Goal: Task Accomplishment & Management: Complete application form

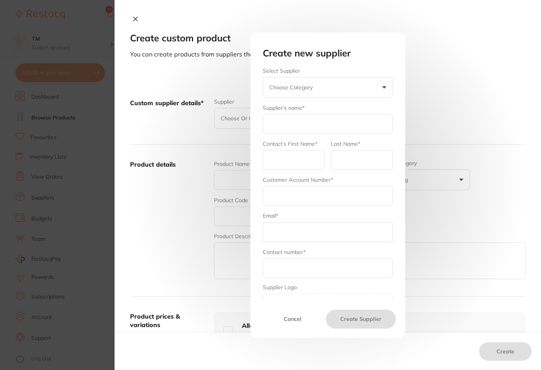
scroll to position [36, 0]
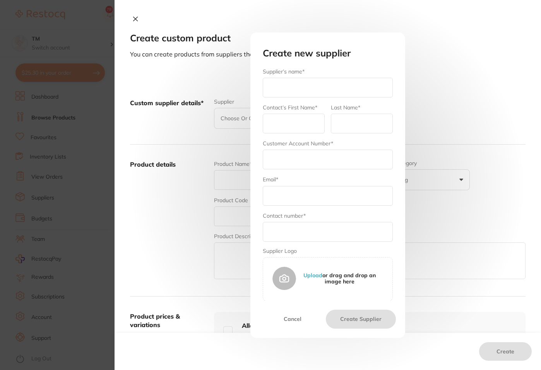
click at [256, 39] on div "Create new supplier Select Supplier Choose Category [PERSON_NAME] [PERSON_NAME]…" at bounding box center [327, 185] width 155 height 306
click at [289, 319] on button "Cancel" at bounding box center [293, 319] width 66 height 19
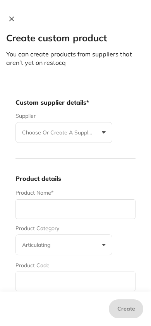
click at [95, 133] on p "Choose or create a supplier" at bounding box center [59, 133] width 74 height 8
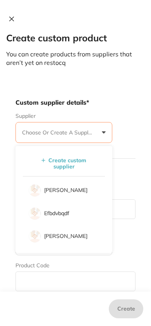
click at [62, 169] on button "Create custom supplier" at bounding box center [64, 163] width 70 height 13
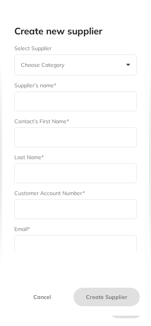
scroll to position [0, 0]
click at [127, 67] on button "Choose Category" at bounding box center [75, 65] width 122 height 21
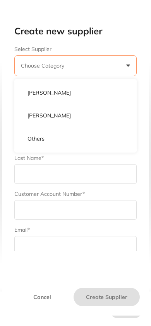
click at [125, 67] on button "Choose Category" at bounding box center [75, 65] width 122 height 21
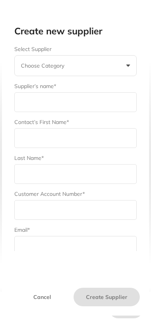
click at [125, 67] on button "Choose Category" at bounding box center [75, 65] width 122 height 21
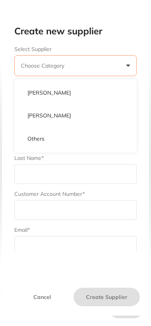
click at [125, 67] on button "Choose Category" at bounding box center [75, 65] width 122 height 21
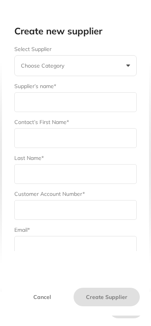
click at [114, 65] on button "Choose Category" at bounding box center [75, 65] width 122 height 21
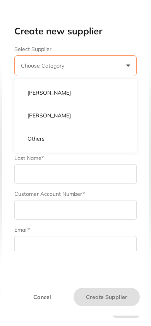
click at [37, 137] on p "Others" at bounding box center [35, 139] width 17 height 8
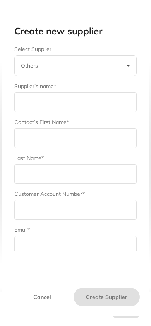
click at [45, 101] on input "text" at bounding box center [75, 102] width 122 height 20
click at [32, 141] on input "text" at bounding box center [75, 138] width 122 height 20
type input "Ut"
type input "Magni"
type input "Amet,"
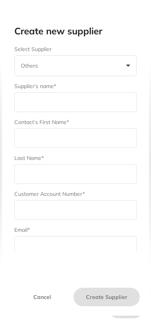
checkbox input "true"
type input "[US_STATE] [PERSON_NAME]"
type input "743"
checkbox input "true"
type input "[PERSON_NAME]"
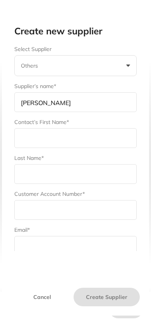
type input "[PERSON_NAME]"
type input "Holland"
type input "966"
type input "[EMAIL_ADDRESS][DOMAIN_NAME]"
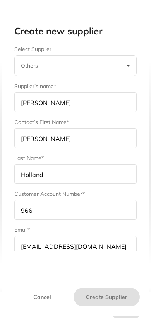
type input "910"
checkbox input "true"
checkbox input "false"
type input "792"
type textarea "Illum iste doloremq"
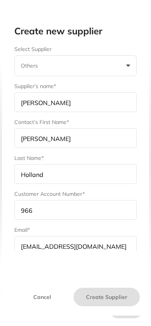
checkbox input "true"
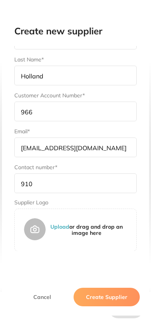
click at [92, 296] on button "Create Supplier" at bounding box center [107, 297] width 66 height 19
click at [43, 186] on input "910" at bounding box center [75, 184] width 122 height 20
type input "910468356857857"
click at [109, 304] on button "Create Supplier" at bounding box center [107, 297] width 66 height 19
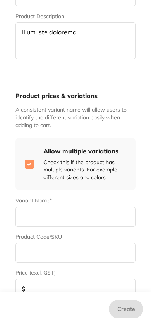
scroll to position [366, 0]
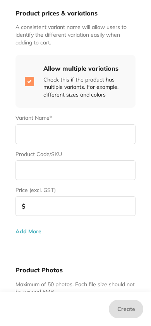
type input "Mollit"
type input "Impedit,"
type input "Nemo"
type input "[PERSON_NAME]"
type input "739"
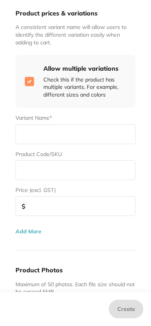
checkbox input "false"
type input "104"
type textarea "Sunt qui modi fuga"
type textarea "Recusandae Est dese"
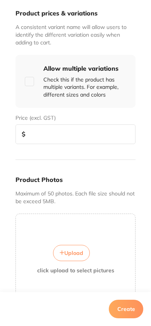
scroll to position [0, 0]
click at [31, 82] on input "checkbox" at bounding box center [29, 81] width 9 height 9
checkbox input "true"
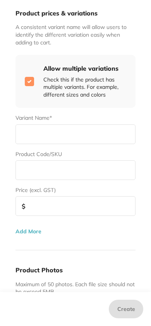
type input "Iure"
type input "Qui"
type input "[PERSON_NAME]"
checkbox input "false"
type input "[PERSON_NAME]"
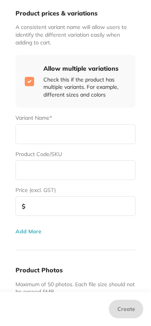
type input "674"
checkbox input "false"
type input "287"
type textarea "Corrupti a est aut"
type textarea "Exercitationem offic"
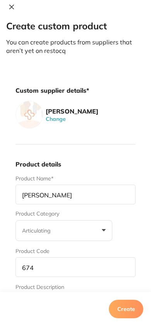
scroll to position [11, 0]
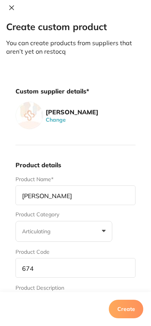
click at [67, 271] on input "674" at bounding box center [75, 268] width 120 height 20
type input "674575"
click at [122, 313] on button "Create" at bounding box center [126, 309] width 34 height 19
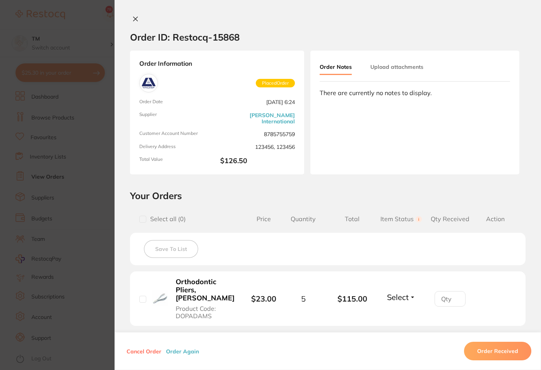
click at [138, 19] on button at bounding box center [135, 19] width 11 height 8
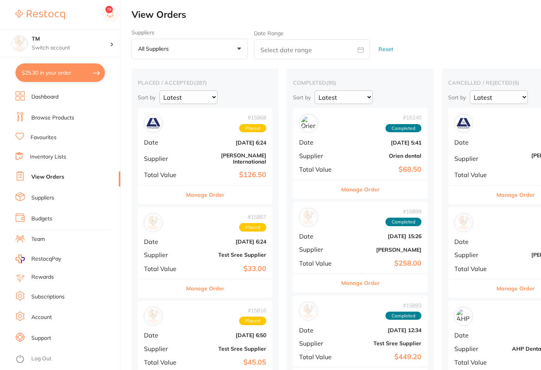
click at [41, 113] on li "Browse Products" at bounding box center [67, 118] width 105 height 12
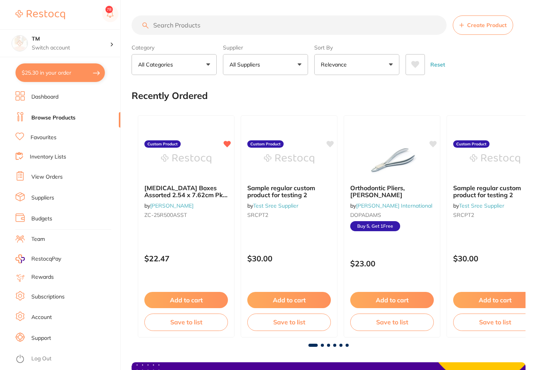
click at [489, 30] on button "Create Product" at bounding box center [483, 24] width 60 height 19
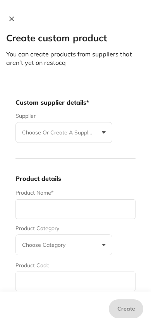
click at [98, 133] on button "Choose or create a supplier" at bounding box center [63, 132] width 97 height 21
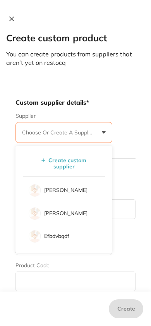
click at [70, 167] on button "Create custom supplier" at bounding box center [64, 163] width 70 height 13
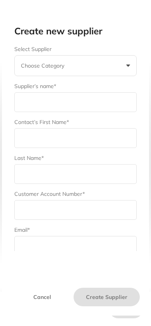
type input "Reiciendis"
type input "Et"
type input "Temporibus"
type input "[PERSON_NAME]"
type input "70"
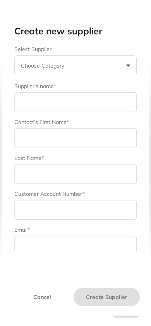
checkbox input "true"
type input "[PERSON_NAME] [PERSON_NAME]"
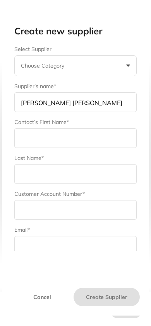
type input "Mara"
type input "[PERSON_NAME]"
type input "15"
type input "[EMAIL_ADDRESS][DOMAIN_NAME]"
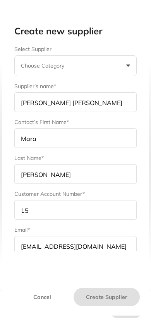
type input "704"
checkbox input "false"
type input "366"
type textarea "Harum dolorem assume"
type textarea "Do voluptates fugit"
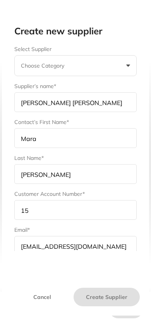
checkbox input "false"
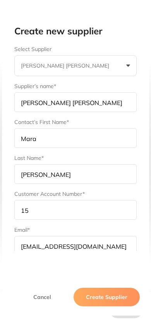
click at [99, 300] on button "Create Supplier" at bounding box center [107, 297] width 66 height 19
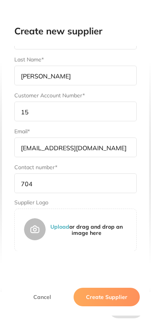
scroll to position [108, 0]
click at [48, 174] on input "704" at bounding box center [75, 184] width 122 height 20
type input "704546746746"
click at [92, 303] on button "Create Supplier" at bounding box center [107, 297] width 66 height 19
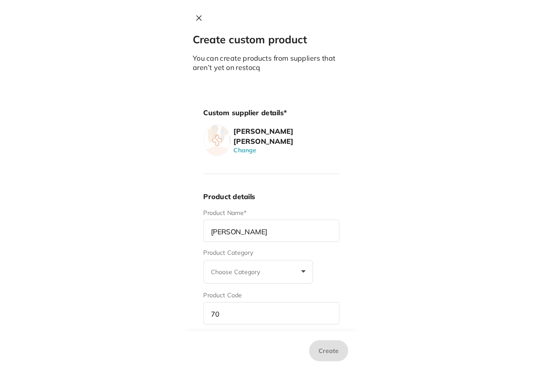
scroll to position [0, 0]
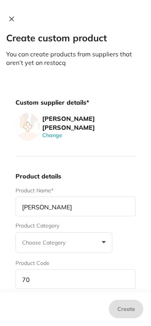
click at [12, 21] on icon at bounding box center [12, 19] width 6 height 6
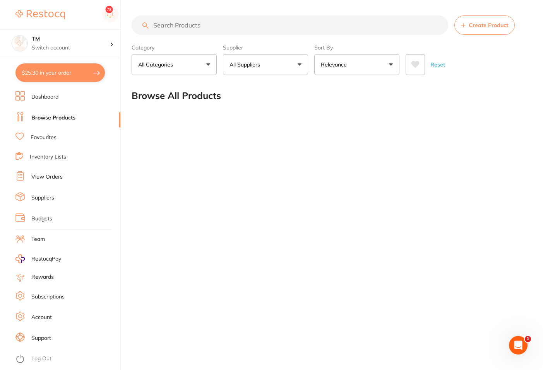
click at [497, 30] on button "Create Product" at bounding box center [484, 24] width 60 height 19
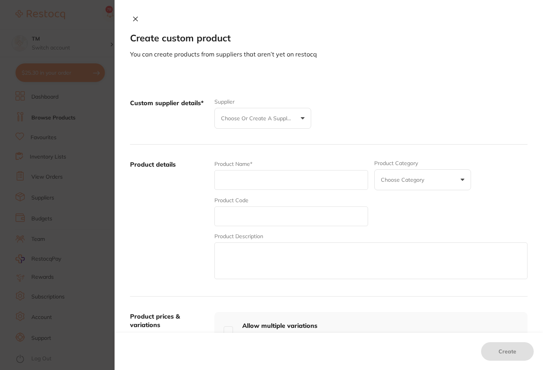
click at [305, 123] on button "Choose or create a supplier" at bounding box center [262, 118] width 97 height 21
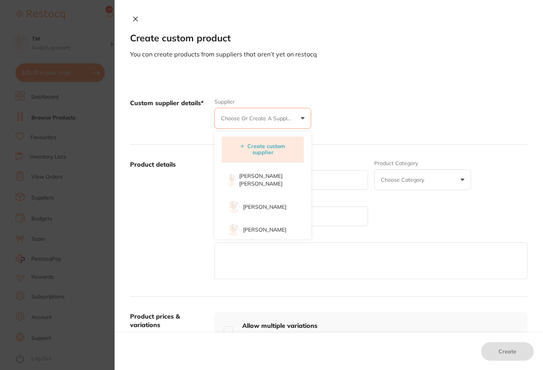
click at [266, 145] on button "Create custom supplier" at bounding box center [262, 149] width 70 height 13
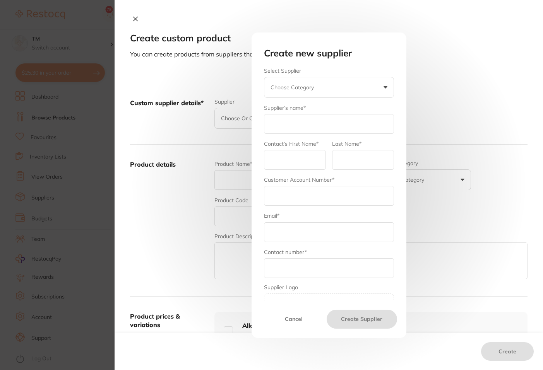
click at [328, 84] on button "Choose Category" at bounding box center [329, 87] width 130 height 21
click at [287, 226] on input "text" at bounding box center [329, 232] width 130 height 20
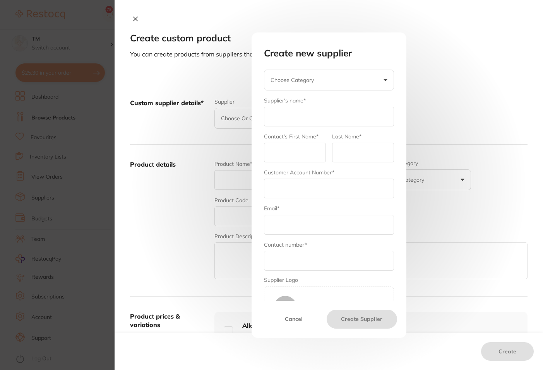
scroll to position [36, 0]
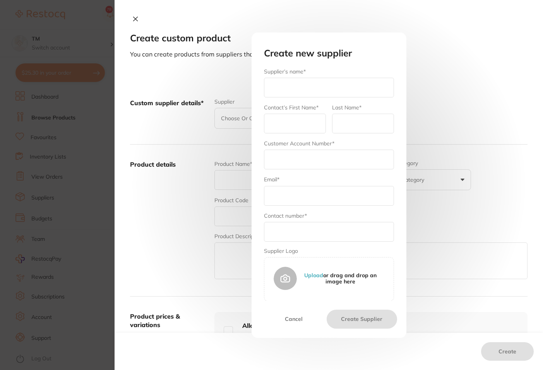
click at [372, 214] on div "Contact number*" at bounding box center [329, 227] width 130 height 30
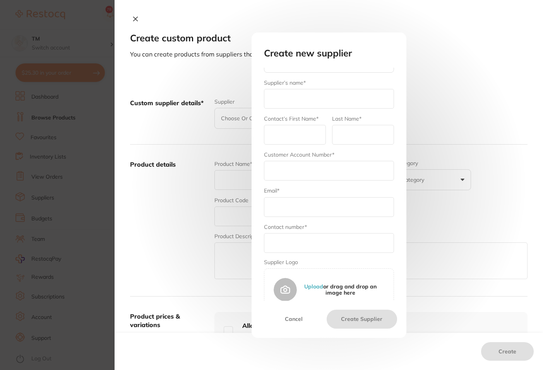
scroll to position [0, 0]
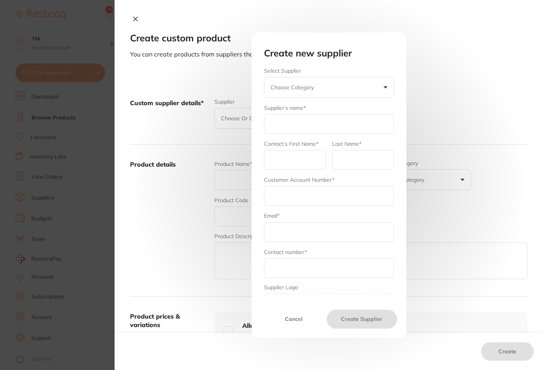
type input "Esse,"
type input "Explicabo."
type input "Recusandae."
type input "[PERSON_NAME]"
type input "631"
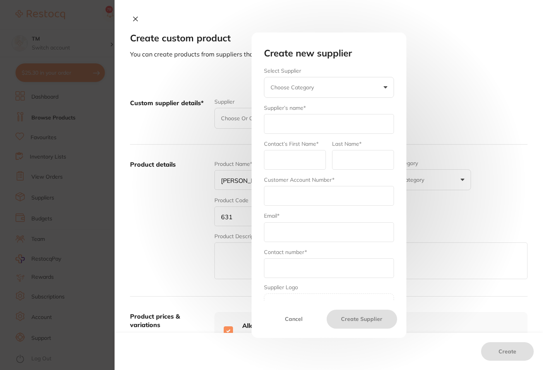
checkbox input "true"
type input "[PERSON_NAME]"
type input "Dakota"
type input "Grant"
type input "819"
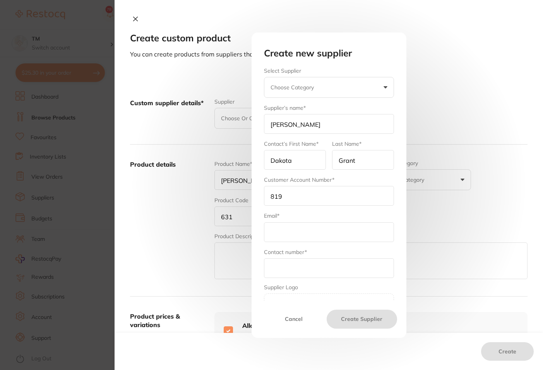
type input "[EMAIL_ADDRESS][DOMAIN_NAME]"
type input "850"
checkbox input "true"
type textarea "Consectetur error an"
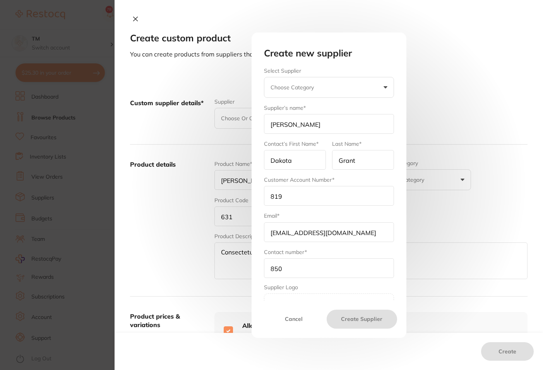
type textarea "Officia qui eu iure"
checkbox input "true"
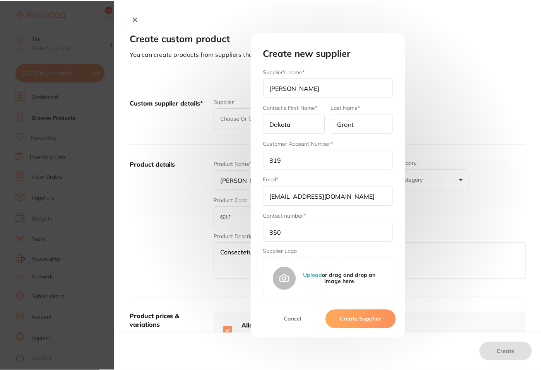
scroll to position [0, 0]
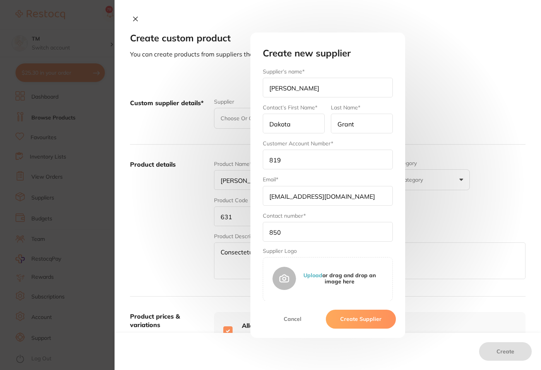
click at [299, 234] on input "850" at bounding box center [328, 232] width 130 height 20
type input "8504565745"
click at [347, 316] on button "Create Supplier" at bounding box center [361, 319] width 70 height 19
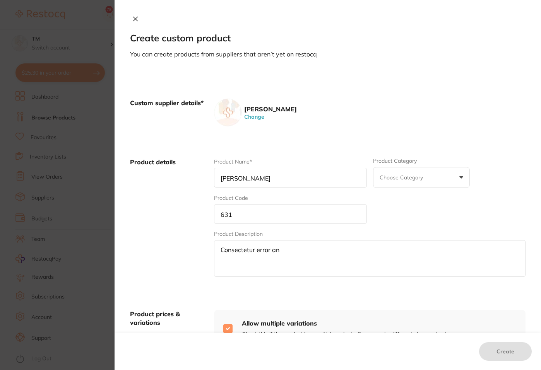
type input "Consectetur"
type input "Mollitia"
type input "Eaque"
type input "[PERSON_NAME]"
type input "539"
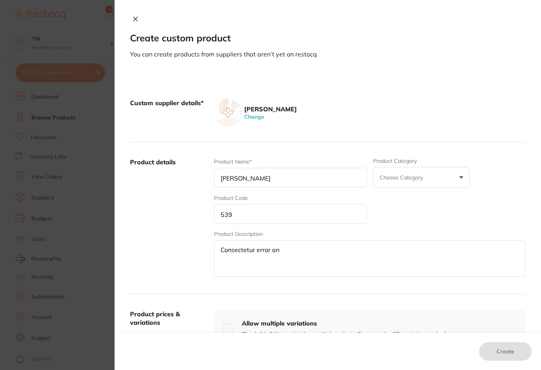
checkbox input "false"
type input "649"
type textarea "Nulla ducimus labor"
type textarea "Quidem placeat aut"
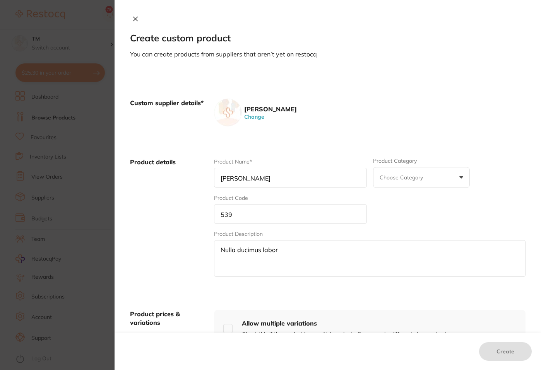
checkbox input "false"
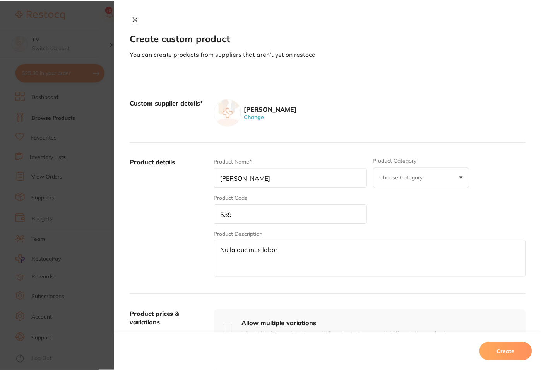
scroll to position [210, 0]
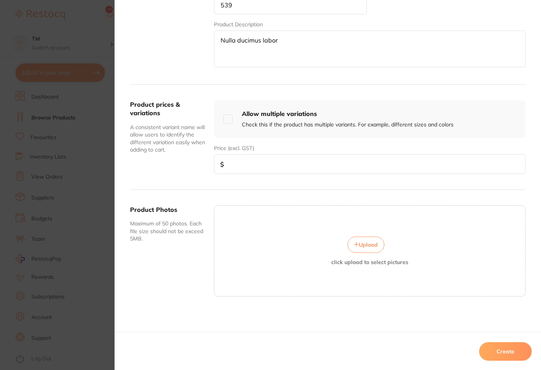
click at [505, 346] on button "Create" at bounding box center [505, 351] width 53 height 19
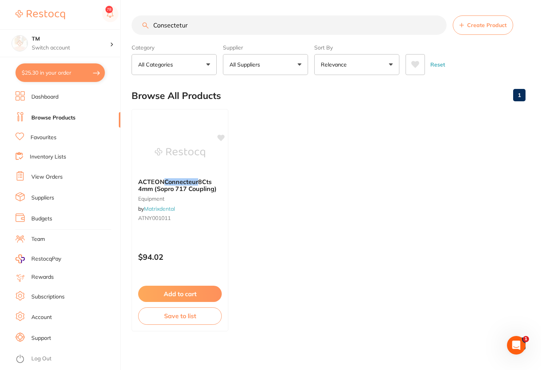
click at [477, 26] on span "Create Product" at bounding box center [486, 25] width 39 height 6
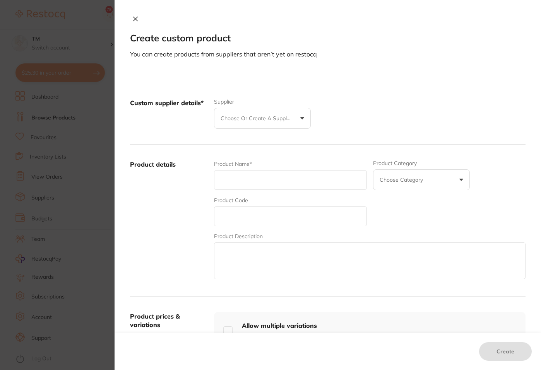
click at [294, 116] on button "Choose or create a supplier" at bounding box center [262, 118] width 97 height 21
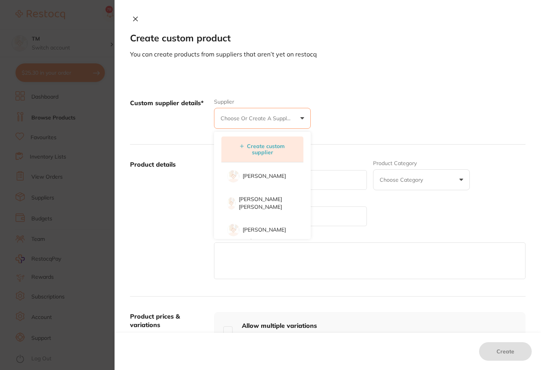
click at [272, 150] on button "Create custom supplier" at bounding box center [262, 149] width 70 height 13
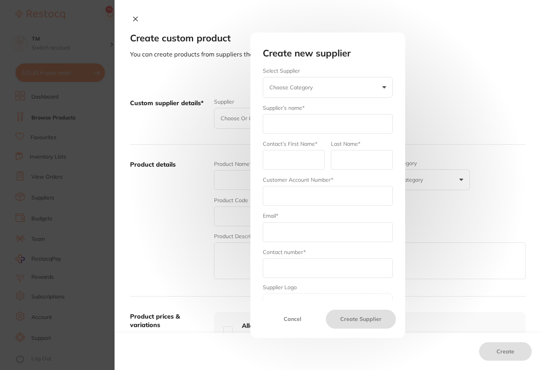
click at [379, 86] on button "Choose Category" at bounding box center [328, 87] width 130 height 21
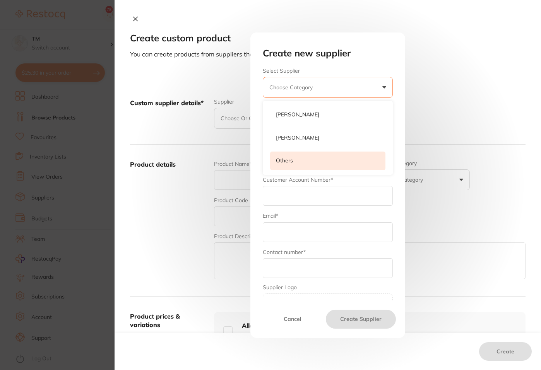
click at [281, 163] on p "Others" at bounding box center [284, 161] width 17 height 8
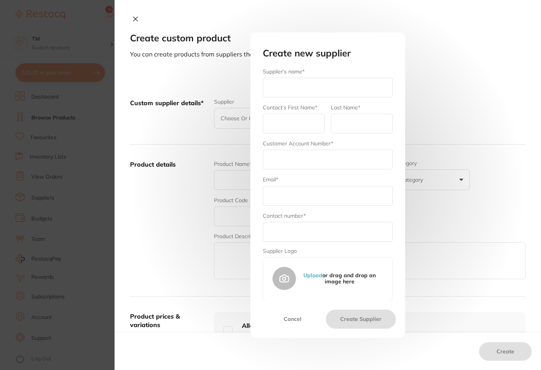
scroll to position [2, 0]
type input "Iste"
type input "Architecto"
type input "Eiusmod"
type input "[PERSON_NAME]"
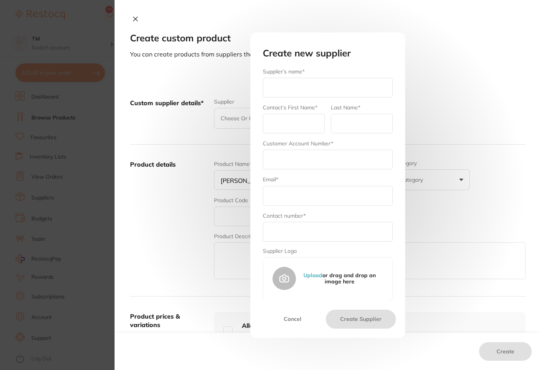
type input "309"
checkbox input "true"
type input "[PERSON_NAME]"
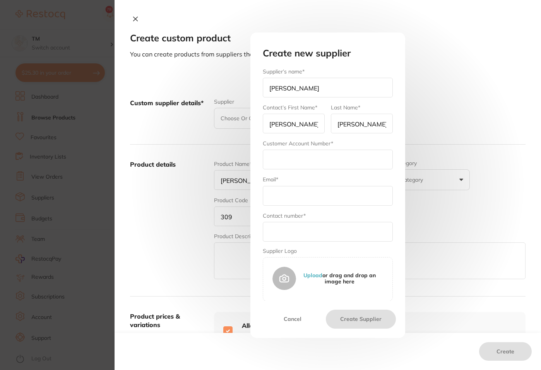
type input "884"
type input "[EMAIL_ADDRESS][DOMAIN_NAME]"
type input "746"
checkbox input "true"
type textarea "In perferendis eius"
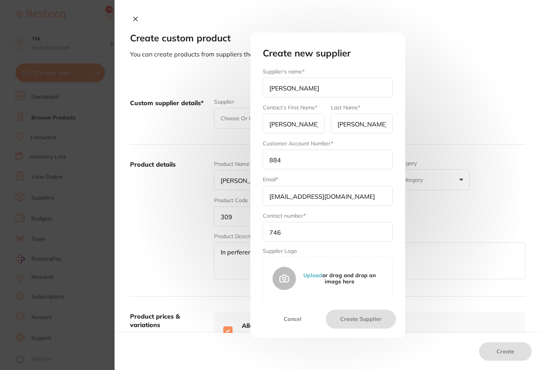
type textarea "Omnis deserunt ratio"
checkbox input "false"
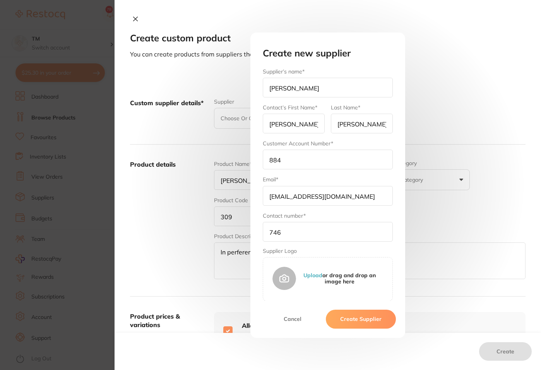
click at [311, 232] on input "746" at bounding box center [328, 232] width 130 height 20
type input "746676585678"
click at [352, 319] on button "Create Supplier" at bounding box center [361, 319] width 70 height 19
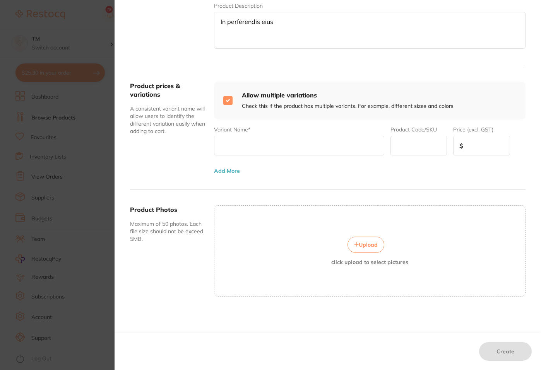
scroll to position [544, 0]
click at [61, 22] on section "Create custom product You can create products from suppliers that aren’t yet on…" at bounding box center [270, 185] width 541 height 370
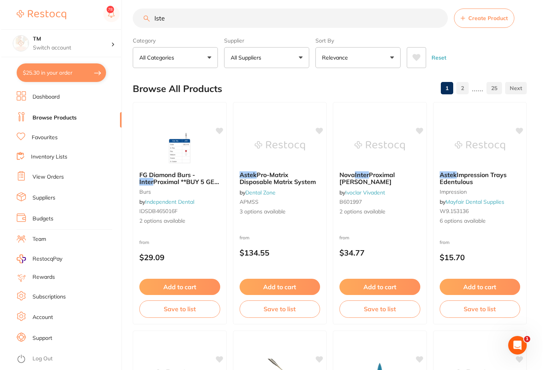
scroll to position [0, 0]
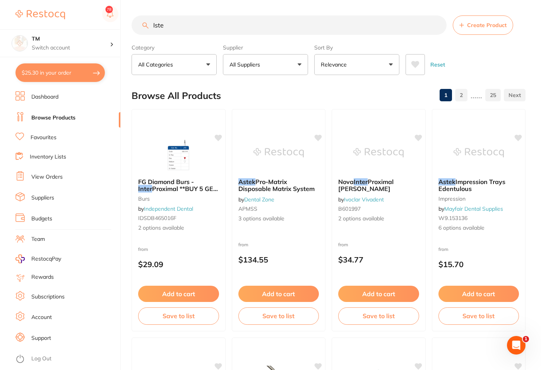
drag, startPoint x: 466, startPoint y: 29, endPoint x: 542, endPoint y: 3, distance: 80.6
click at [466, 29] on button "Create Product" at bounding box center [483, 24] width 60 height 19
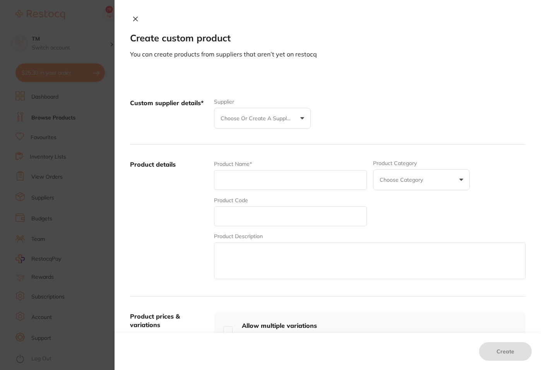
type input "Ullam"
type input "Voluptas"
type input "Summer [PERSON_NAME]"
type input "456"
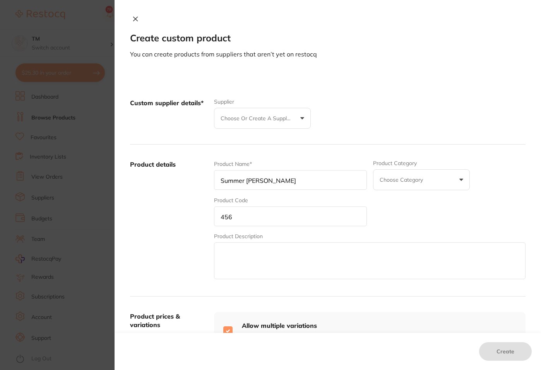
checkbox input "true"
type textarea "Amet est aut ut qu"
type textarea "Facere vero sit mag"
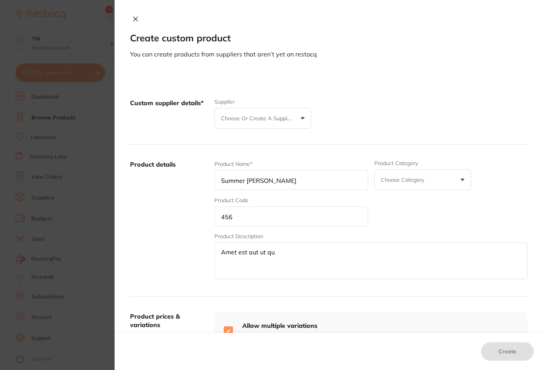
click at [243, 183] on input "Summer [PERSON_NAME]" at bounding box center [290, 180] width 153 height 20
click at [297, 119] on button "Choose or create a supplier" at bounding box center [262, 118] width 97 height 21
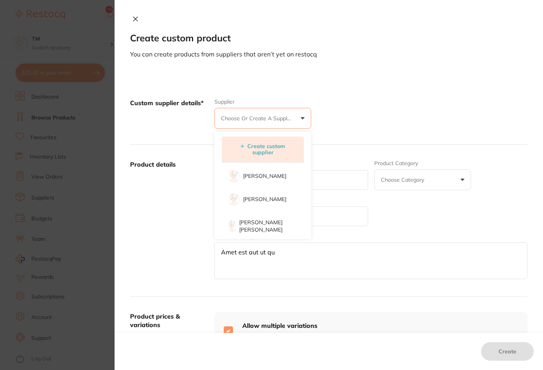
click at [267, 151] on button "Create custom supplier" at bounding box center [262, 149] width 70 height 13
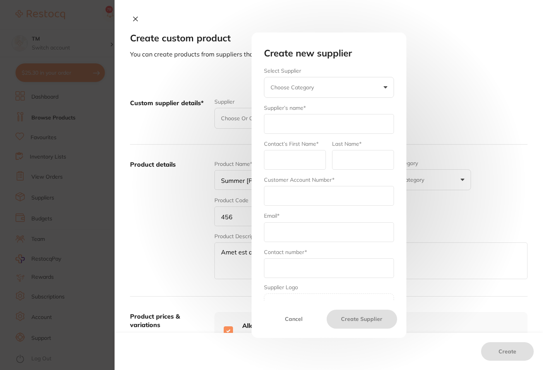
type input "Commodo"
type input "Amet,"
type input "Rerum"
type input "[PERSON_NAME]"
type input "638"
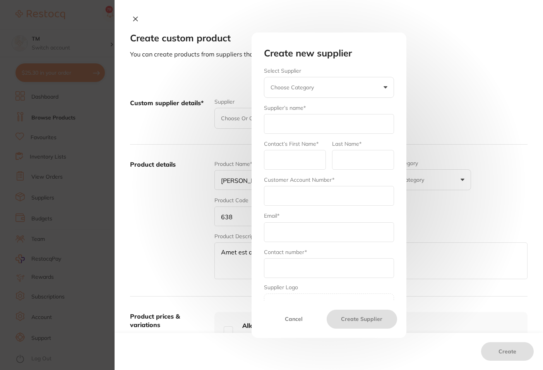
checkbox input "false"
type input "[PERSON_NAME]"
type input "934"
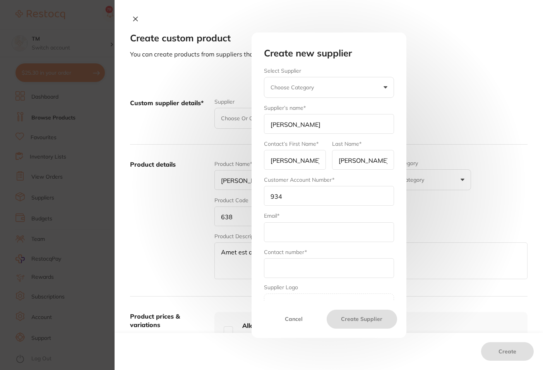
type input "[EMAIL_ADDRESS][DOMAIN_NAME]"
type input "30"
checkbox input "true"
type textarea "Non maiores aut [PERSON_NAME]"
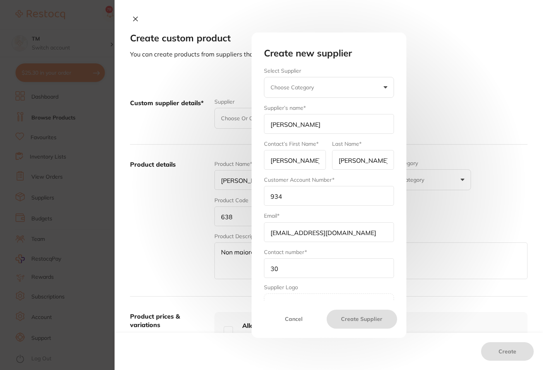
type textarea "Ea rerum fugiat dol"
checkbox input "true"
click at [385, 84] on button "[PERSON_NAME]" at bounding box center [329, 87] width 130 height 21
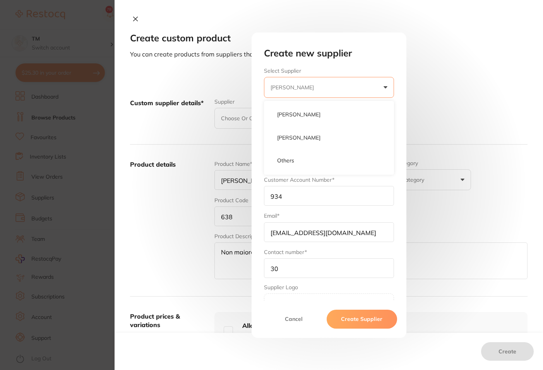
click at [286, 86] on p "[PERSON_NAME]" at bounding box center [293, 88] width 46 height 8
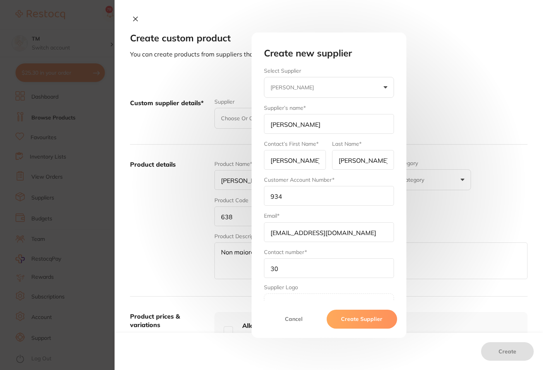
click at [285, 87] on p "[PERSON_NAME]" at bounding box center [293, 88] width 46 height 8
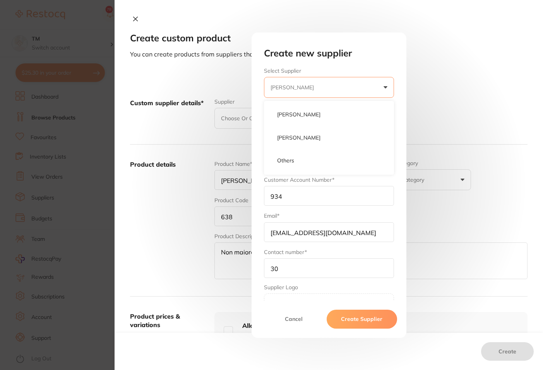
click at [285, 87] on p "[PERSON_NAME]" at bounding box center [293, 88] width 46 height 8
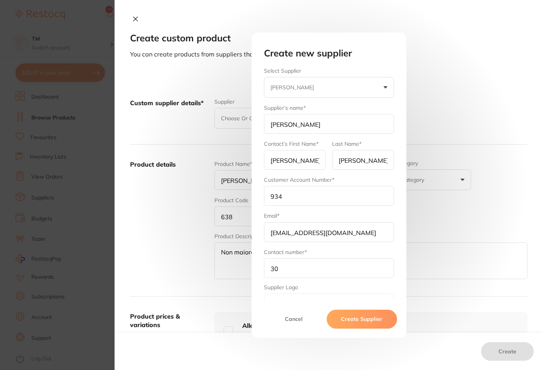
click at [285, 87] on p "[PERSON_NAME]" at bounding box center [293, 88] width 46 height 8
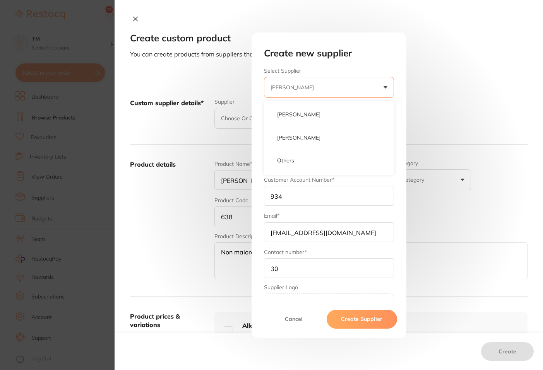
click at [358, 62] on div "Create new supplier Select Supplier [PERSON_NAME] [PERSON_NAME] [PERSON_NAME] O…" at bounding box center [329, 188] width 149 height 280
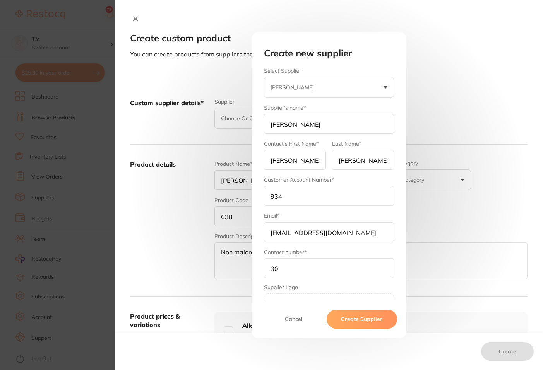
click at [294, 123] on input "[PERSON_NAME]" at bounding box center [329, 124] width 130 height 20
click at [383, 87] on button "[PERSON_NAME]" at bounding box center [329, 87] width 130 height 21
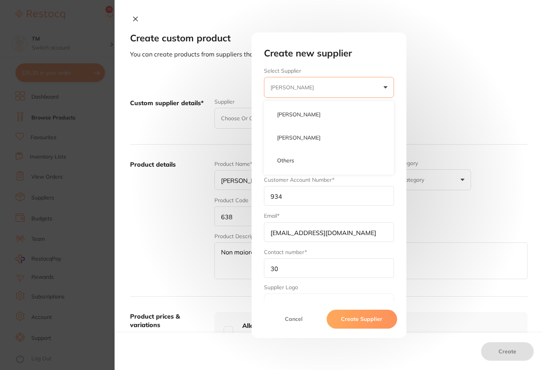
click at [352, 190] on input "934" at bounding box center [329, 196] width 130 height 20
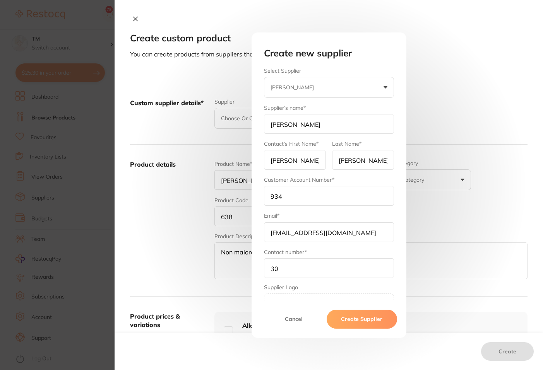
click at [301, 127] on input "[PERSON_NAME]" at bounding box center [329, 124] width 130 height 20
drag, startPoint x: 309, startPoint y: 123, endPoint x: 259, endPoint y: 122, distance: 49.9
click at [259, 122] on div "Select Supplier [PERSON_NAME] [PERSON_NAME] [PERSON_NAME] Others Supplier’s nam…" at bounding box center [329, 184] width 149 height 233
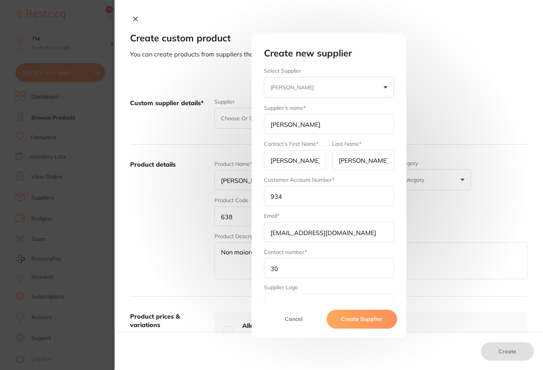
click at [277, 164] on input "[PERSON_NAME]" at bounding box center [295, 160] width 62 height 20
click at [343, 161] on input "[PERSON_NAME]" at bounding box center [363, 160] width 62 height 20
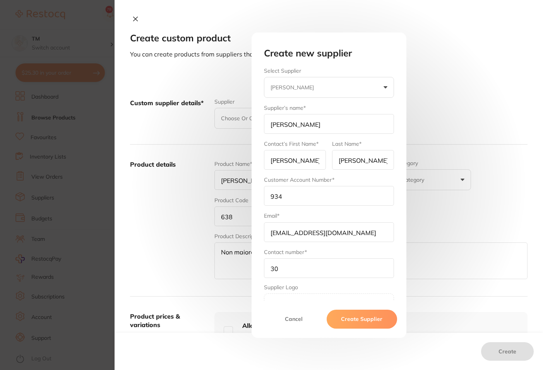
click at [343, 161] on input "[PERSON_NAME]" at bounding box center [363, 160] width 62 height 20
click at [272, 196] on input "934" at bounding box center [329, 196] width 130 height 20
click at [282, 230] on input "[EMAIL_ADDRESS][DOMAIN_NAME]" at bounding box center [329, 232] width 130 height 20
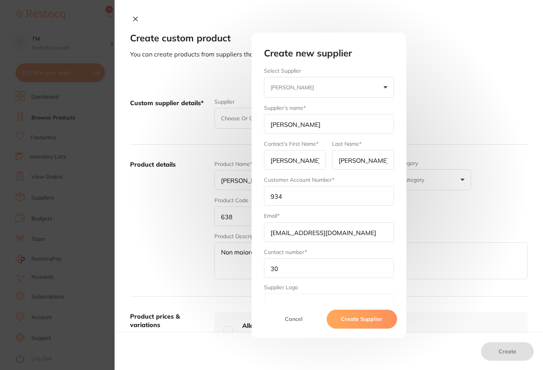
click at [282, 230] on input "[EMAIL_ADDRESS][DOMAIN_NAME]" at bounding box center [329, 232] width 130 height 20
click at [273, 268] on input "30" at bounding box center [329, 268] width 130 height 20
drag, startPoint x: 374, startPoint y: 86, endPoint x: 378, endPoint y: 86, distance: 4.3
click at [374, 86] on button "[PERSON_NAME]" at bounding box center [329, 87] width 130 height 21
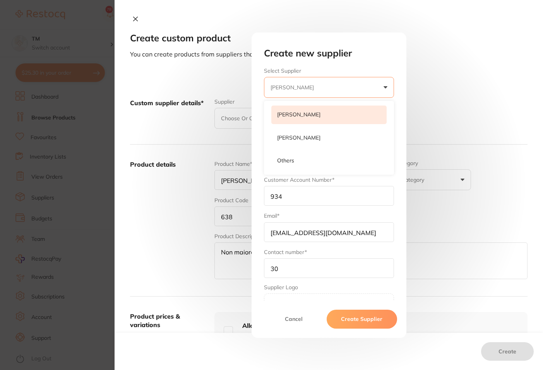
click at [346, 110] on li "[PERSON_NAME]" at bounding box center [328, 115] width 115 height 19
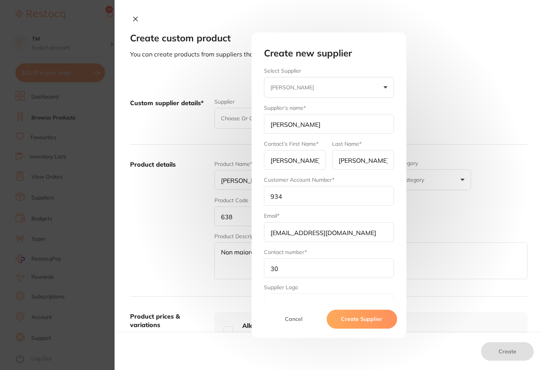
type input "[PERSON_NAME]"
type input "admin"
type input "hernyscheinhalls"
type input "[DOMAIN_NAME][EMAIL_ADDRESS][DOMAIN_NAME]"
type input "1300 658 822"
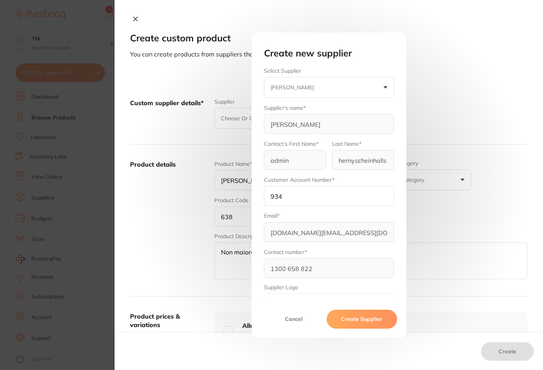
click at [224, 136] on div "Create new supplier Select Supplier [PERSON_NAME] [PERSON_NAME] [PERSON_NAME] D…" at bounding box center [329, 185] width 428 height 370
click at [289, 316] on button "Cancel" at bounding box center [294, 319] width 66 height 19
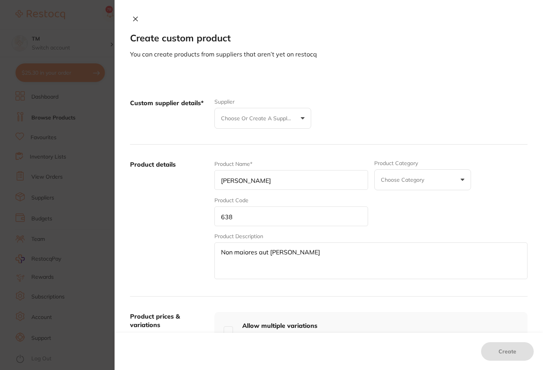
click at [278, 121] on p "Choose or create a supplier" at bounding box center [258, 119] width 74 height 8
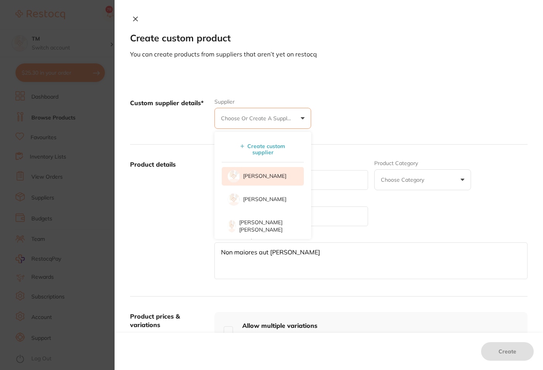
click at [260, 176] on p "[PERSON_NAME]" at bounding box center [264, 177] width 43 height 8
